Goal: Information Seeking & Learning: Find specific fact

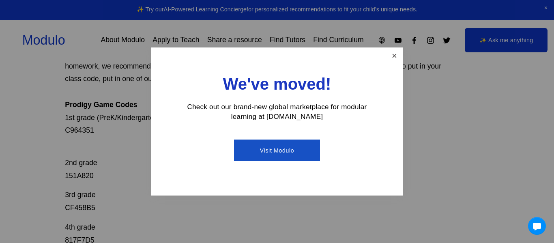
click at [395, 61] on link "Close" at bounding box center [395, 56] width 14 height 14
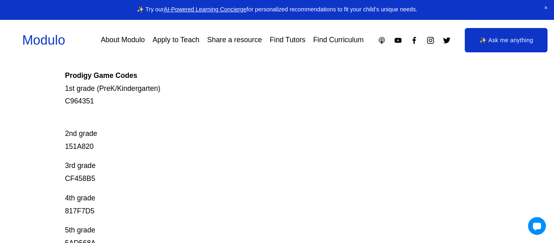
scroll to position [145, 0]
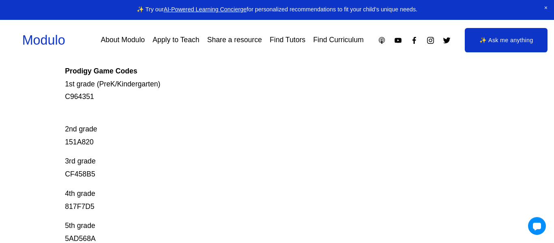
click at [74, 174] on p "3rd grade CF458B5" at bounding box center [256, 168] width 382 height 26
copy p "CF458B5"
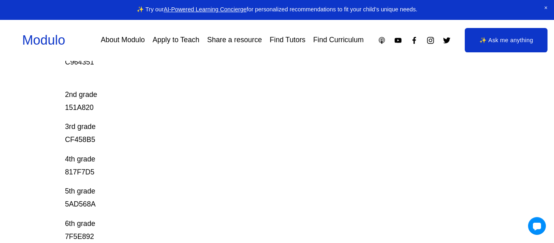
click at [82, 172] on p "4th grade 817F7D5" at bounding box center [256, 166] width 382 height 26
copy p "817F7D5"
